Goal: Task Accomplishment & Management: Manage account settings

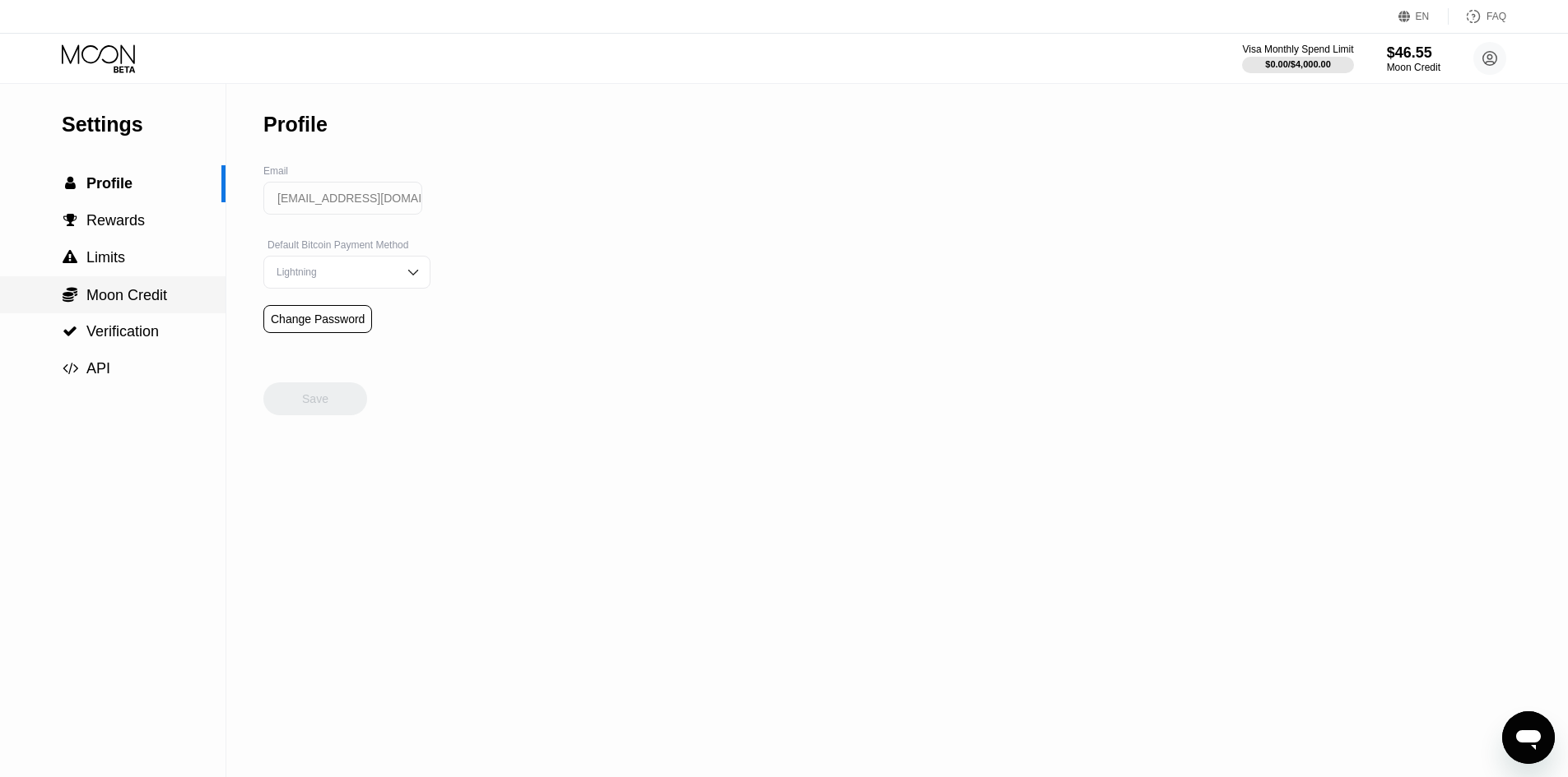
click at [134, 304] on span "Moon Credit" at bounding box center [127, 295] width 81 height 17
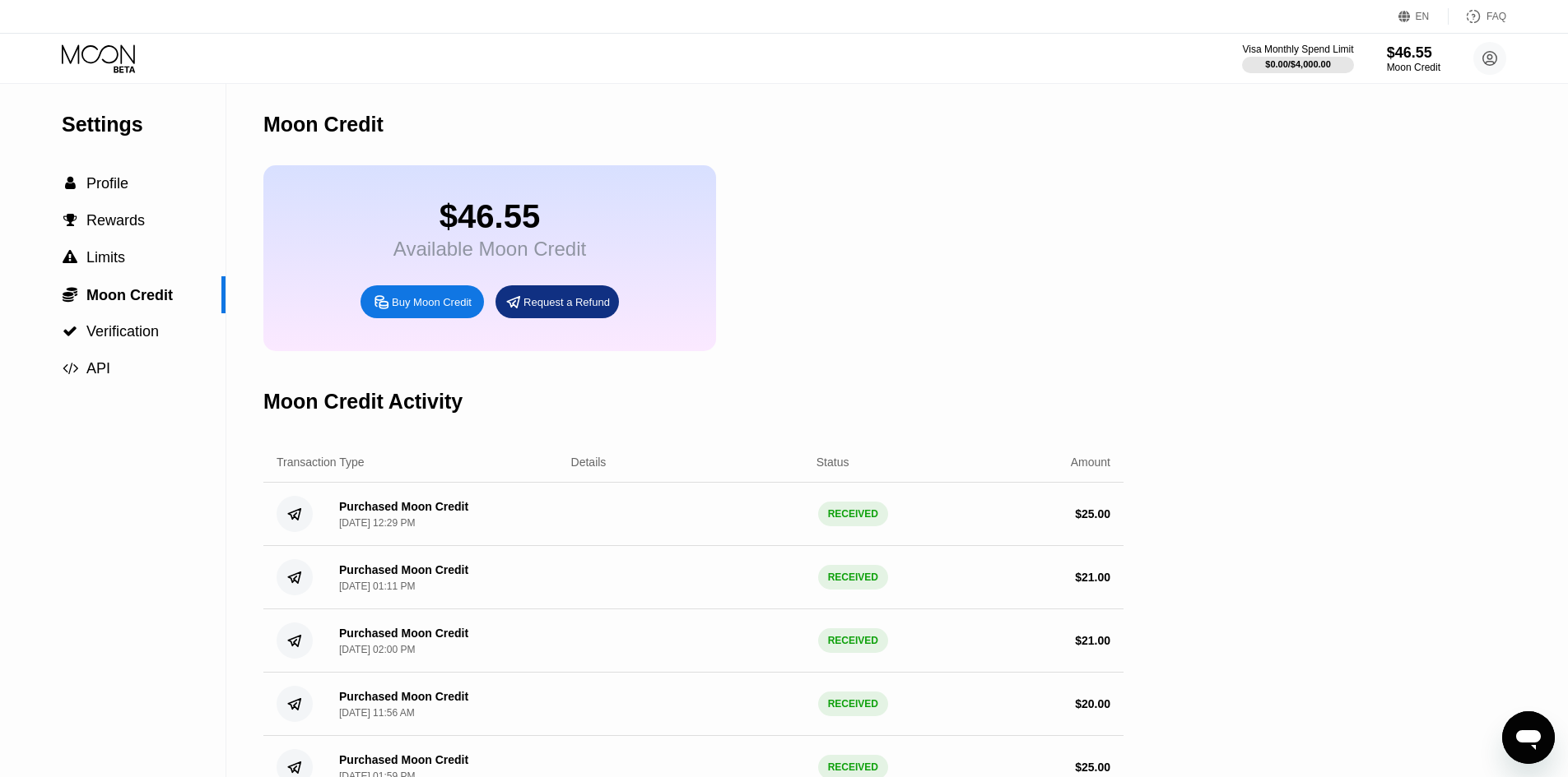
click at [99, 52] on icon at bounding box center [100, 59] width 76 height 29
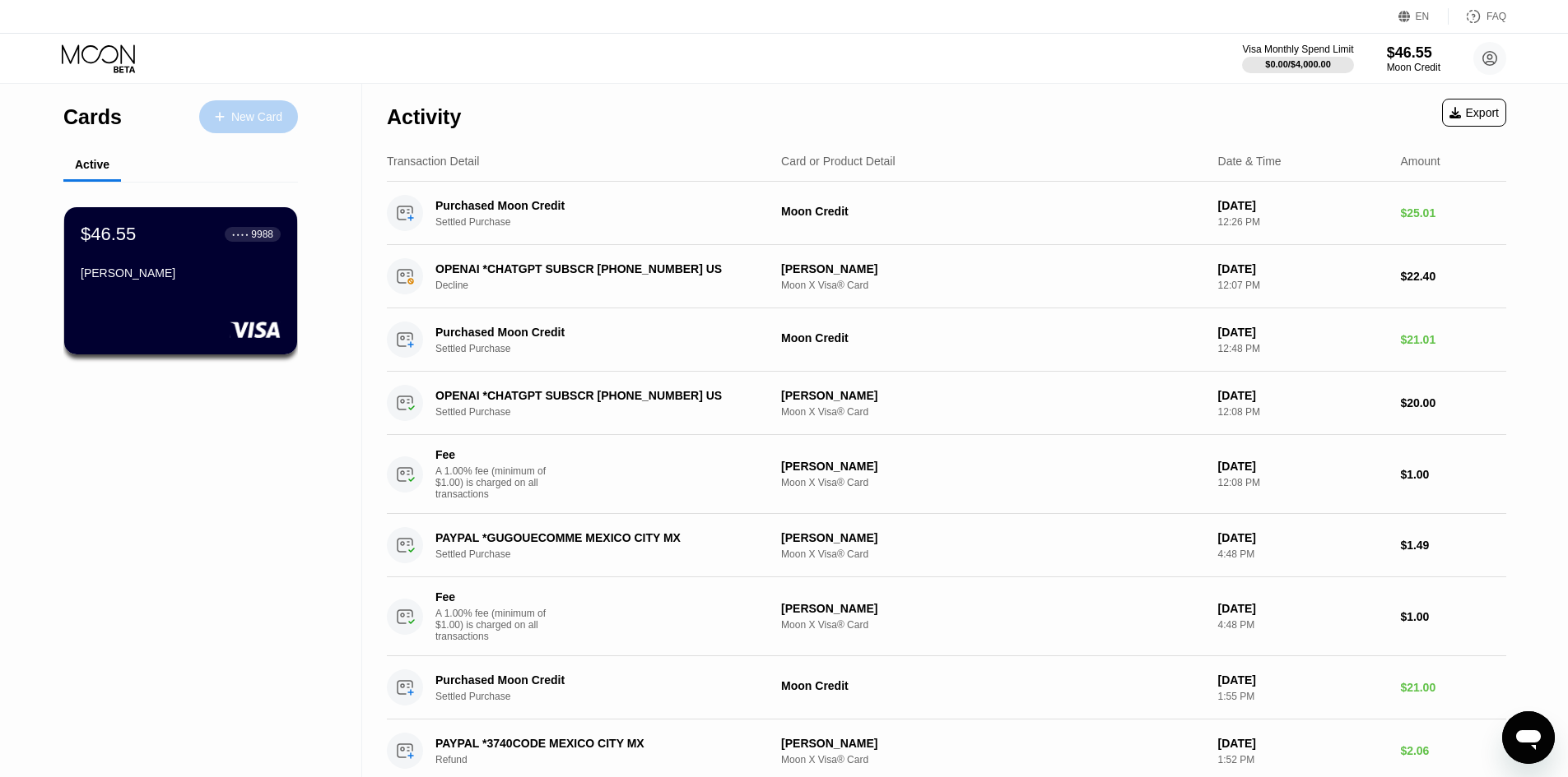
click at [232, 110] on div "New Card" at bounding box center [256, 116] width 51 height 14
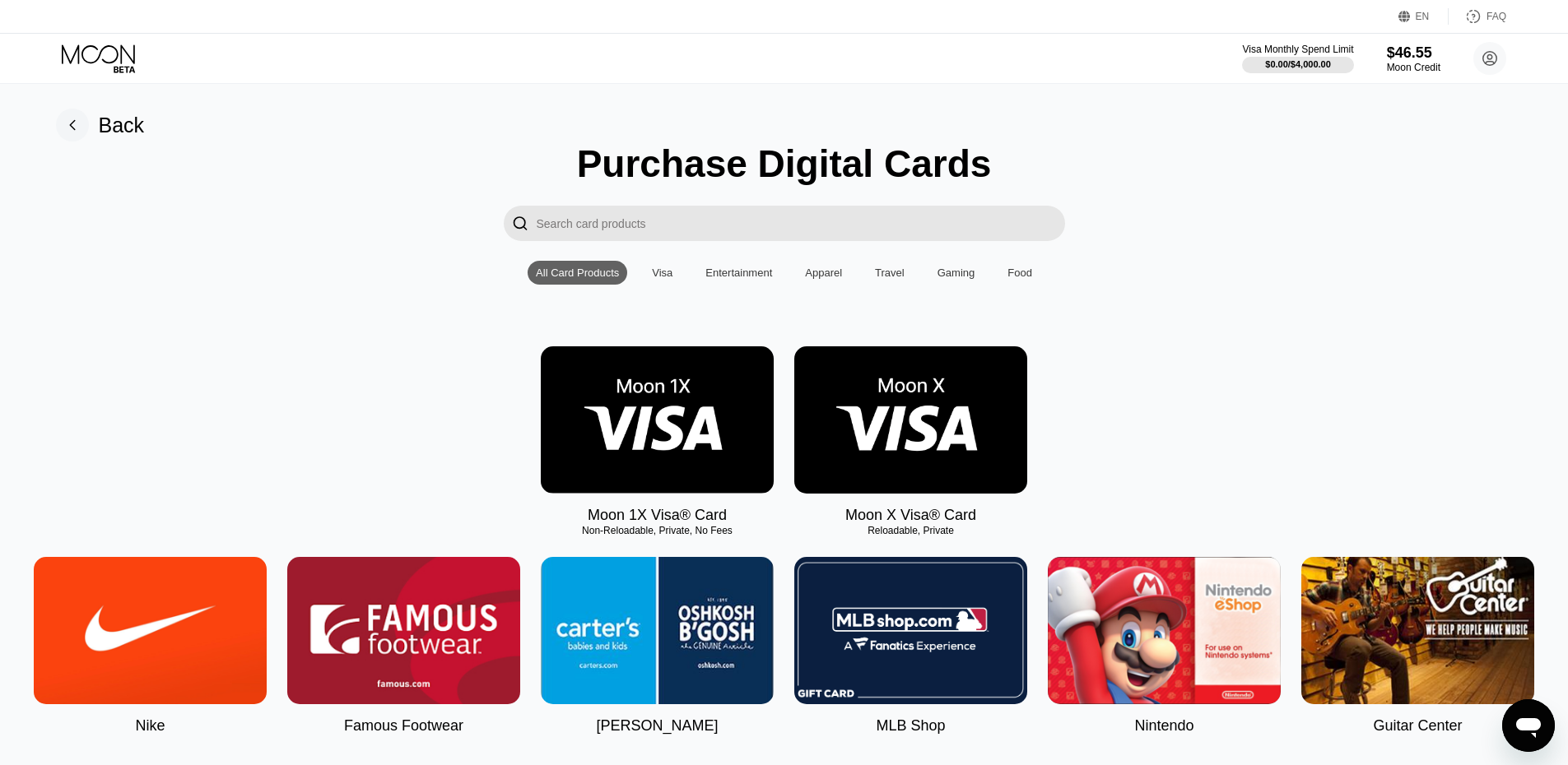
click at [76, 123] on rect at bounding box center [72, 125] width 33 height 33
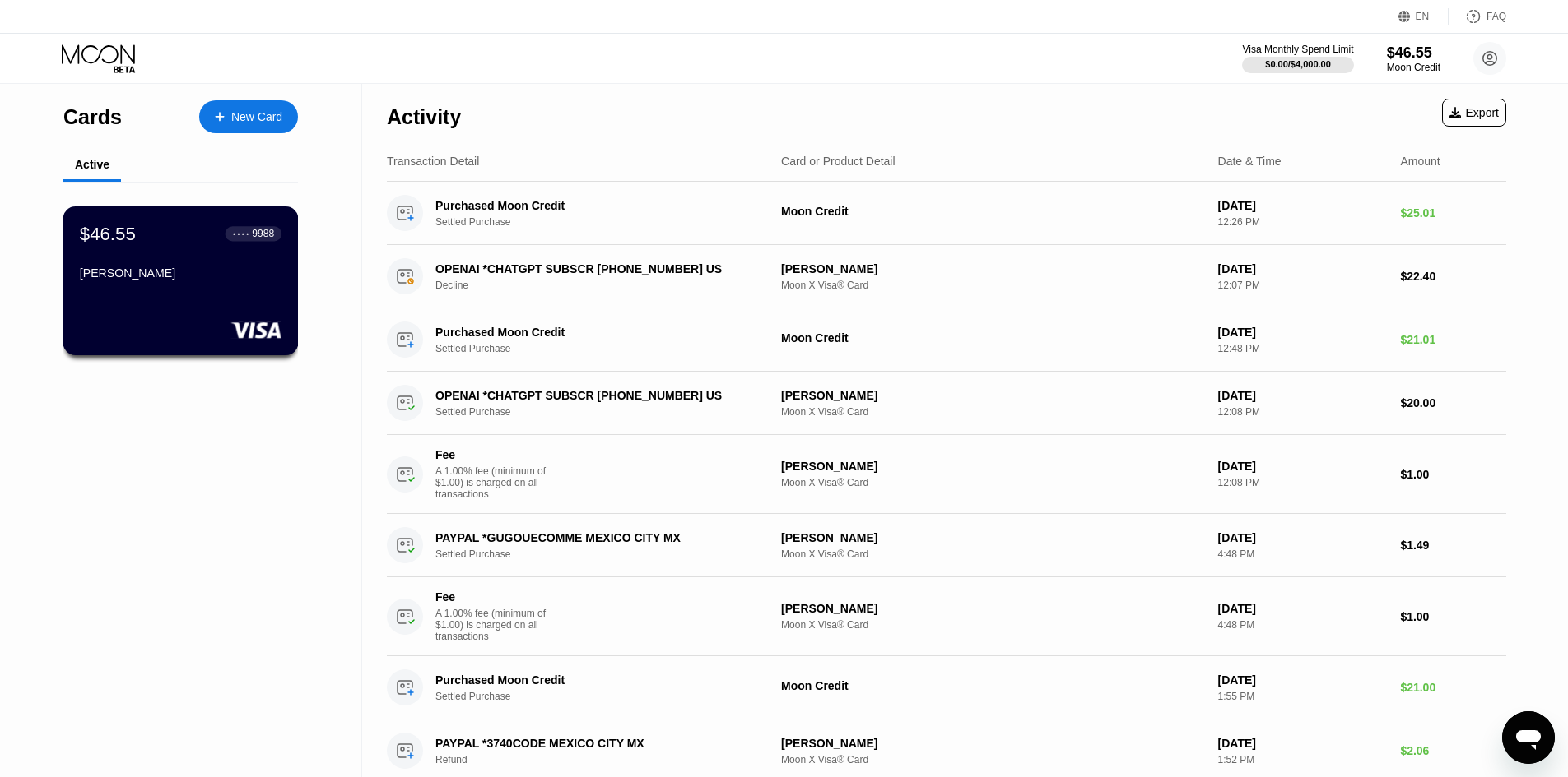
click at [148, 253] on div "$46.55 ● ● ● ● 9988 [PERSON_NAME]" at bounding box center [181, 254] width 201 height 63
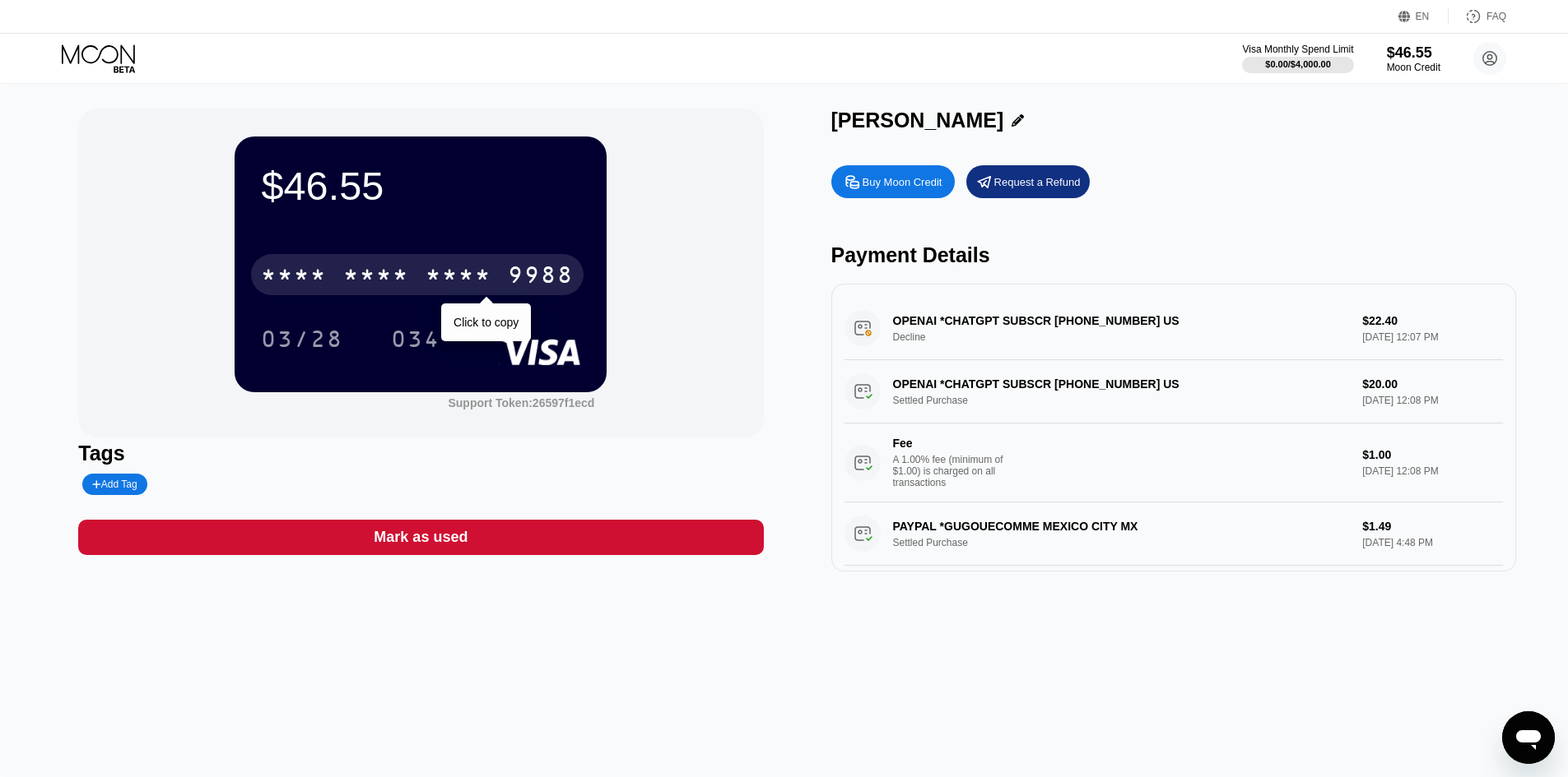
drag, startPoint x: 376, startPoint y: 264, endPoint x: 612, endPoint y: 305, distance: 239.5
click at [380, 266] on div "* * * * * * * * * * * * 9988" at bounding box center [417, 275] width 333 height 41
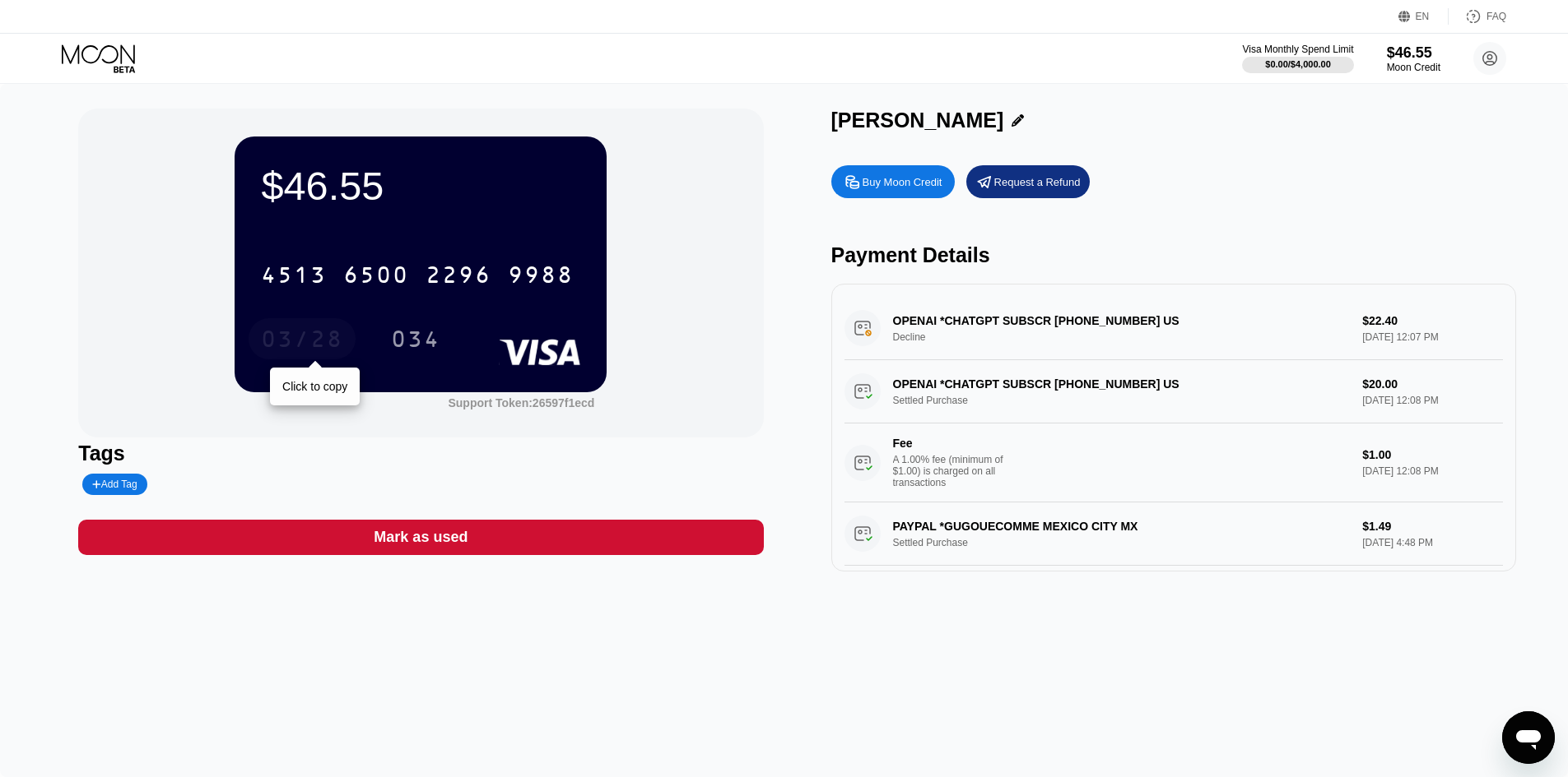
click at [319, 334] on div "03/28" at bounding box center [302, 341] width 82 height 26
click at [425, 336] on div "034" at bounding box center [415, 341] width 49 height 26
